Goal: Transaction & Acquisition: Purchase product/service

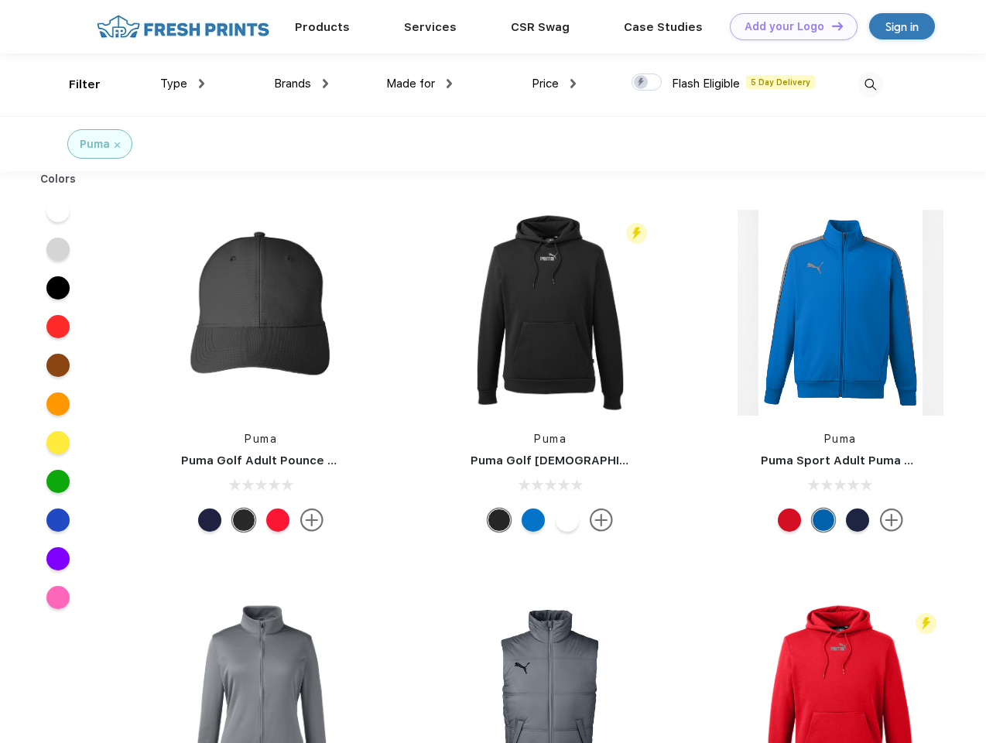
scroll to position [1, 0]
click at [788, 26] on link "Add your Logo Design Tool" at bounding box center [794, 26] width 128 height 27
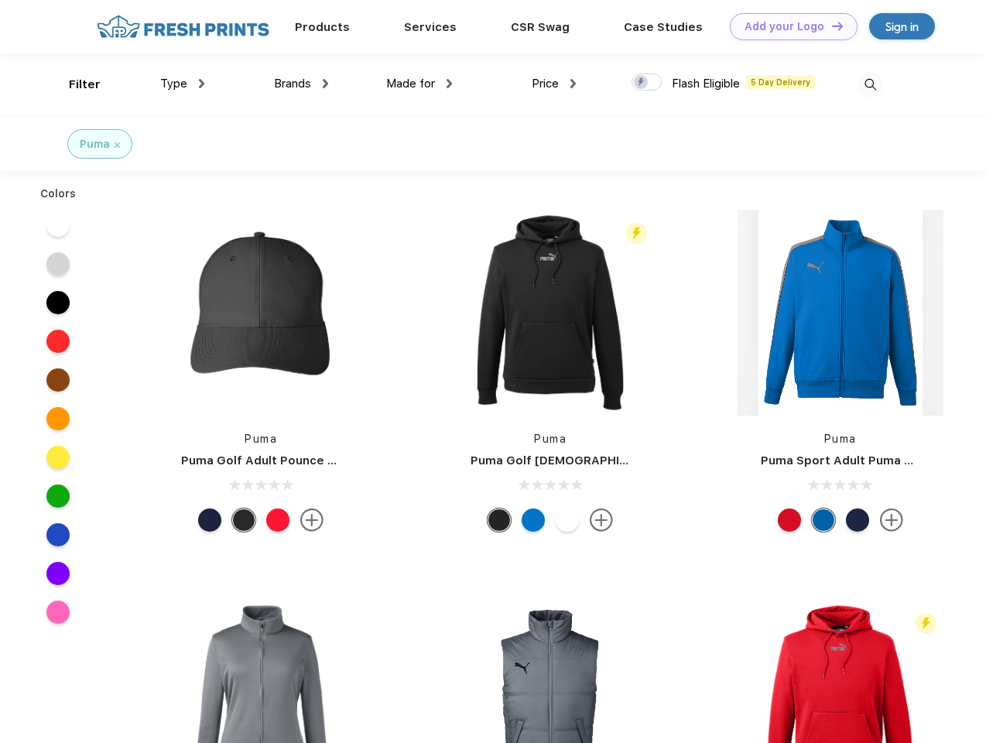
click at [0, 0] on div "Design Tool" at bounding box center [0, 0] width 0 height 0
click at [830, 26] on link "Add your Logo Design Tool" at bounding box center [794, 26] width 128 height 27
click at [74, 84] on div "Filter" at bounding box center [85, 85] width 32 height 18
click at [183, 84] on span "Type" at bounding box center [173, 84] width 27 height 14
click at [301, 84] on span "Brands" at bounding box center [292, 84] width 37 height 14
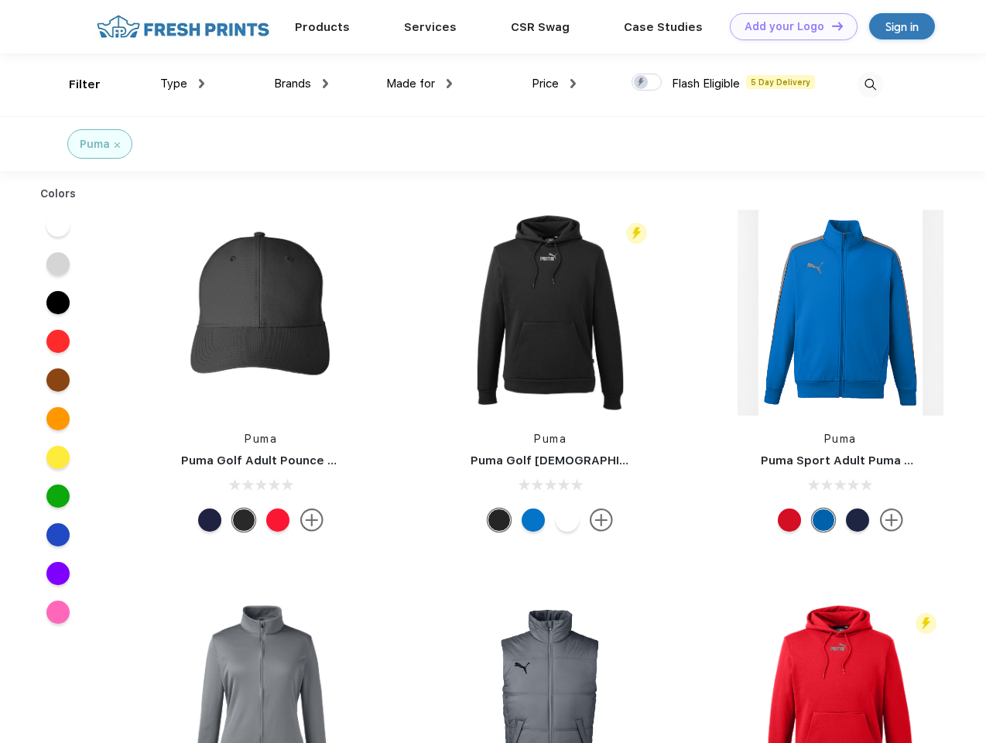
click at [419, 84] on span "Made for" at bounding box center [410, 84] width 49 height 14
click at [554, 84] on span "Price" at bounding box center [544, 84] width 27 height 14
click at [647, 83] on div at bounding box center [646, 81] width 30 height 17
click at [641, 83] on input "checkbox" at bounding box center [636, 78] width 10 height 10
click at [870, 84] on img at bounding box center [870, 85] width 26 height 26
